Goal: Check status: Check status

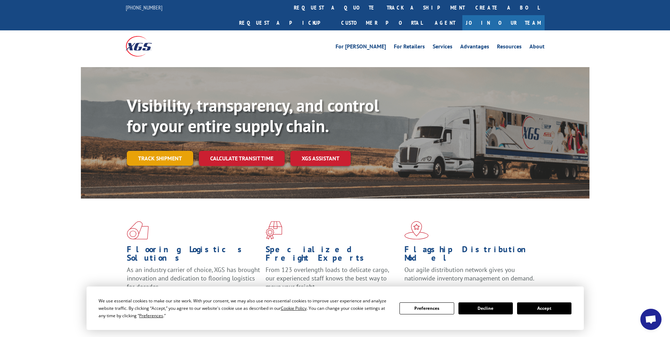
click at [175, 151] on link "Track shipment" at bounding box center [160, 158] width 66 height 15
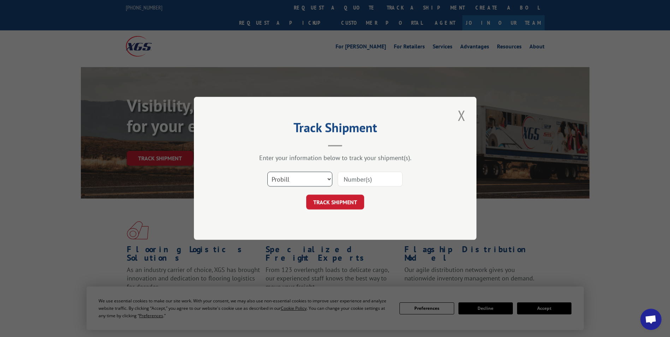
click at [325, 180] on select "Select category... Probill BOL PO" at bounding box center [299, 179] width 65 height 15
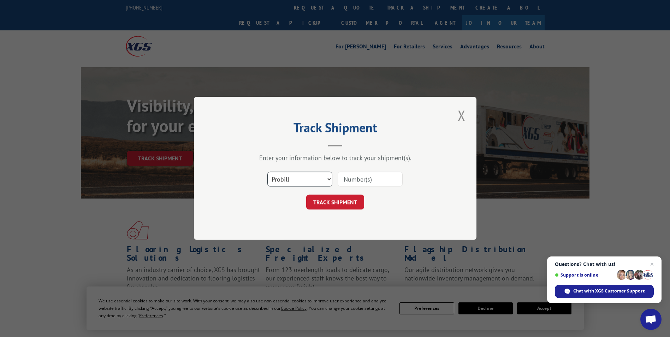
select select "bol"
click at [267, 172] on select "Select category... Probill BOL PO" at bounding box center [299, 179] width 65 height 15
paste input "4764042"
type input "4764042"
click at [330, 202] on button "TRACK SHIPMENT" at bounding box center [335, 202] width 58 height 15
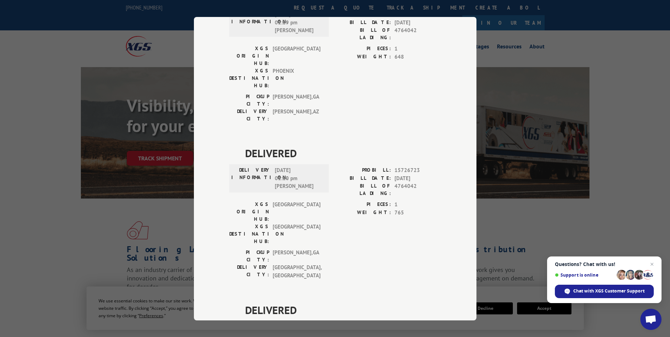
scroll to position [130, 0]
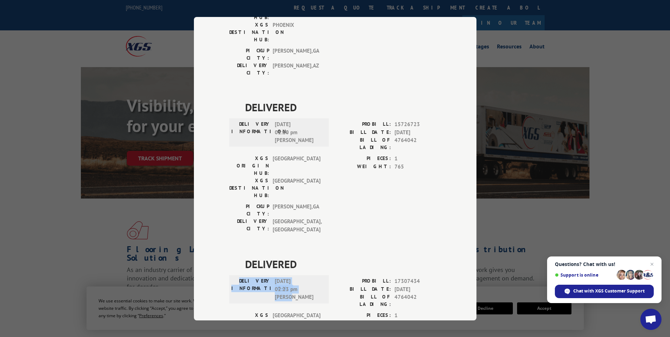
drag, startPoint x: 242, startPoint y: 197, endPoint x: 302, endPoint y: 215, distance: 62.8
click at [302, 277] on div "DELIVERY INFORMATION: [DATE] 02:23 pm [PERSON_NAME]" at bounding box center [278, 289] width 95 height 24
drag, startPoint x: 302, startPoint y: 215, endPoint x: 284, endPoint y: 203, distance: 22.1
copy div "DELIVERY INFORMATION: [DATE] 02:23 pm [PERSON_NAME]"
